Goal: Task Accomplishment & Management: Use online tool/utility

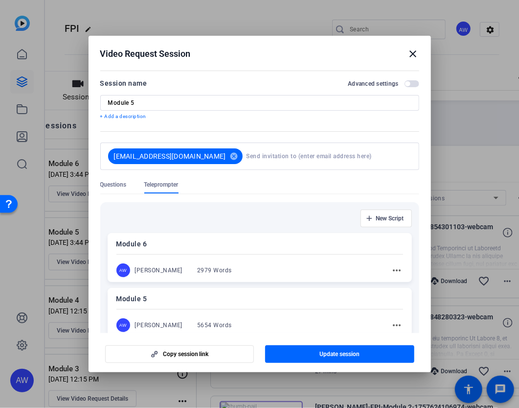
scroll to position [100, 0]
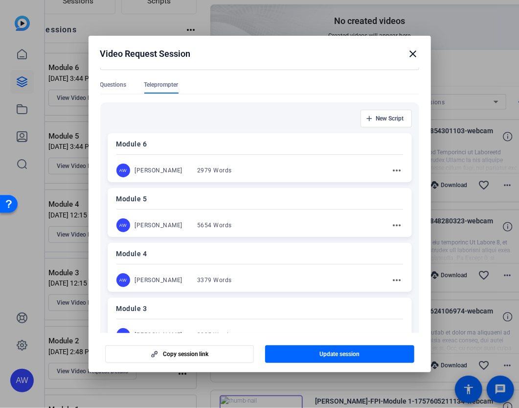
click at [158, 217] on div "Module 5 AW [PERSON_NAME] 5654 Words more_horiz" at bounding box center [260, 212] width 304 height 49
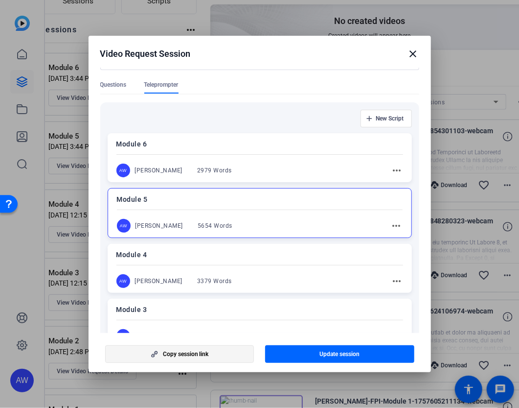
click at [194, 353] on span "Copy session link" at bounding box center [186, 354] width 46 height 8
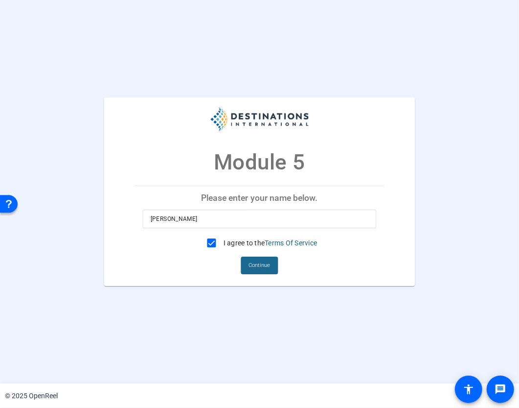
click at [259, 265] on span "Continue" at bounding box center [260, 265] width 22 height 15
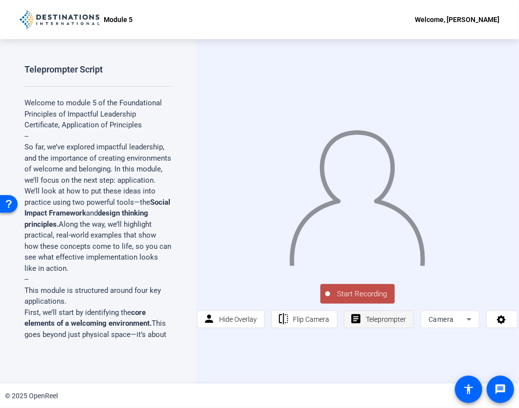
click at [375, 318] on span "Teleprompter" at bounding box center [386, 319] width 40 height 8
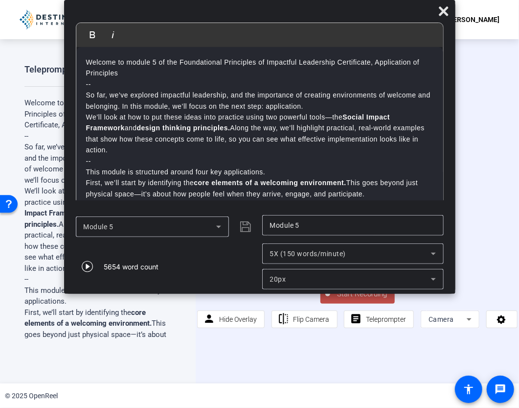
click at [341, 243] on div "5X (150 words/minute)" at bounding box center [353, 253] width 166 height 21
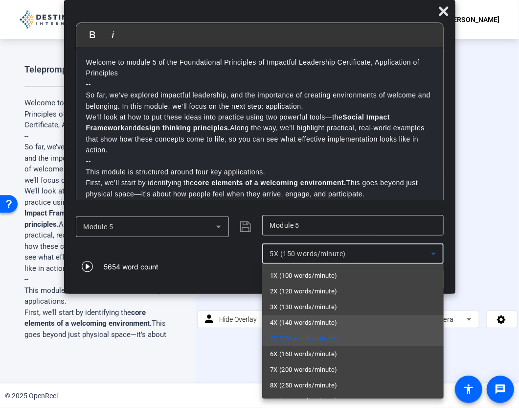
click at [349, 318] on mat-option "4X (140 words/minute)" at bounding box center [353, 323] width 182 height 16
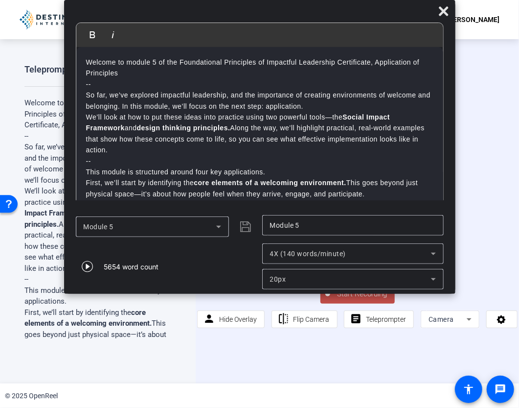
click at [335, 298] on span "Start Recording" at bounding box center [362, 293] width 65 height 11
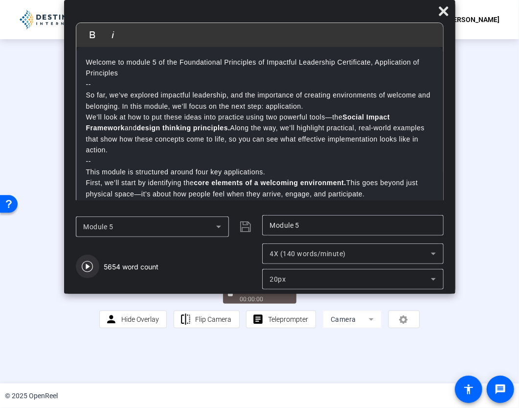
click at [90, 268] on icon "button" at bounding box center [88, 266] width 12 height 12
